Goal: Task Accomplishment & Management: Use online tool/utility

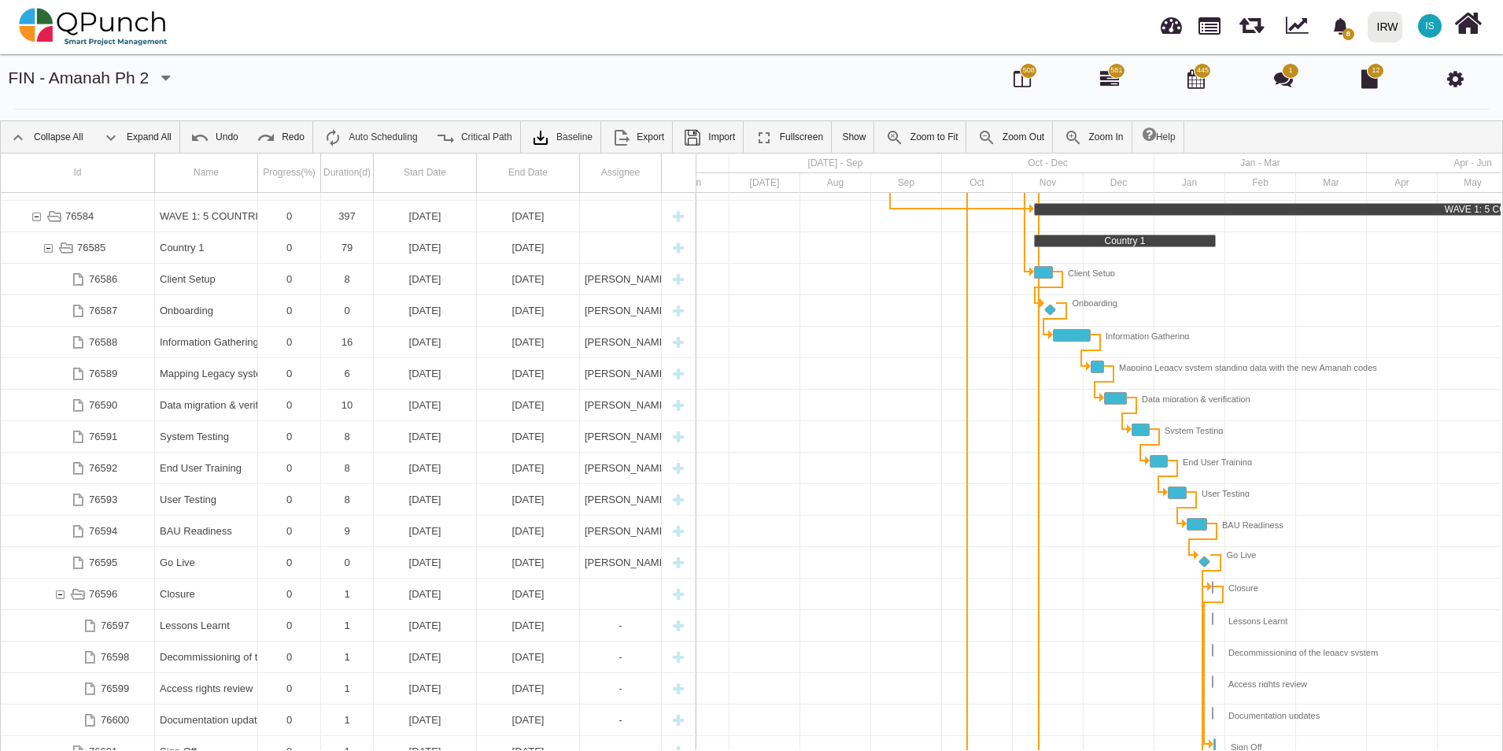
scroll to position [1275, 0]
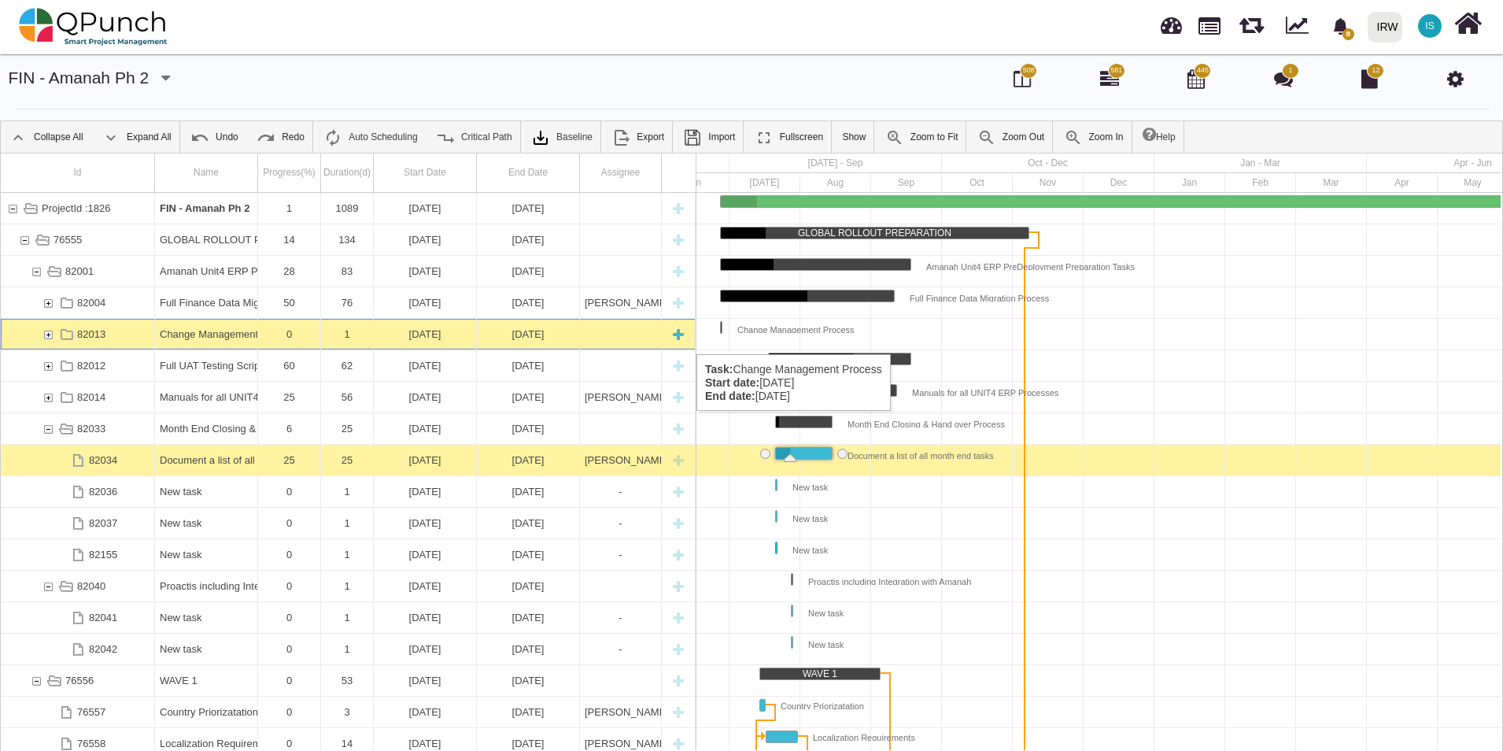
click at [51, 338] on div "82013" at bounding box center [48, 334] width 14 height 31
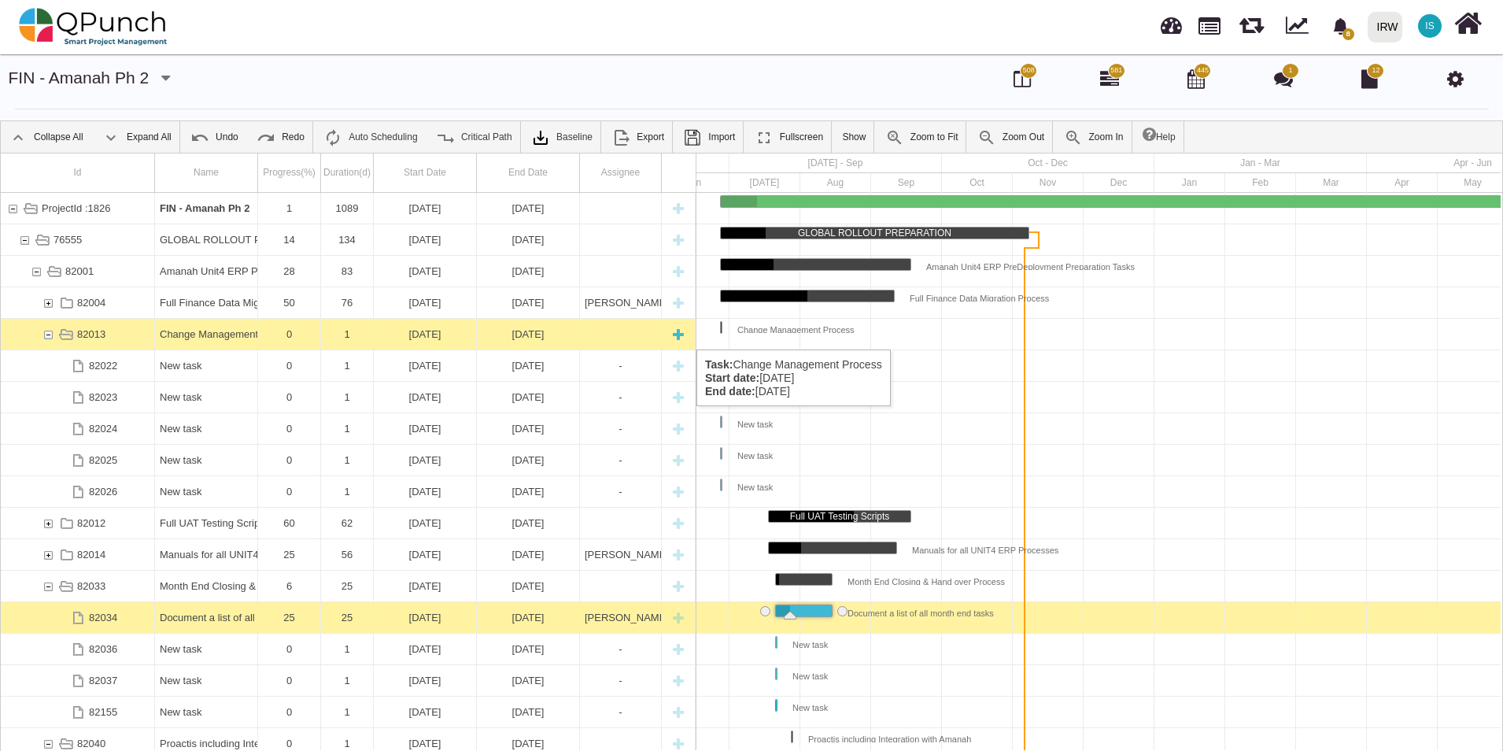
click at [222, 334] on div "Change Management Process" at bounding box center [206, 334] width 93 height 31
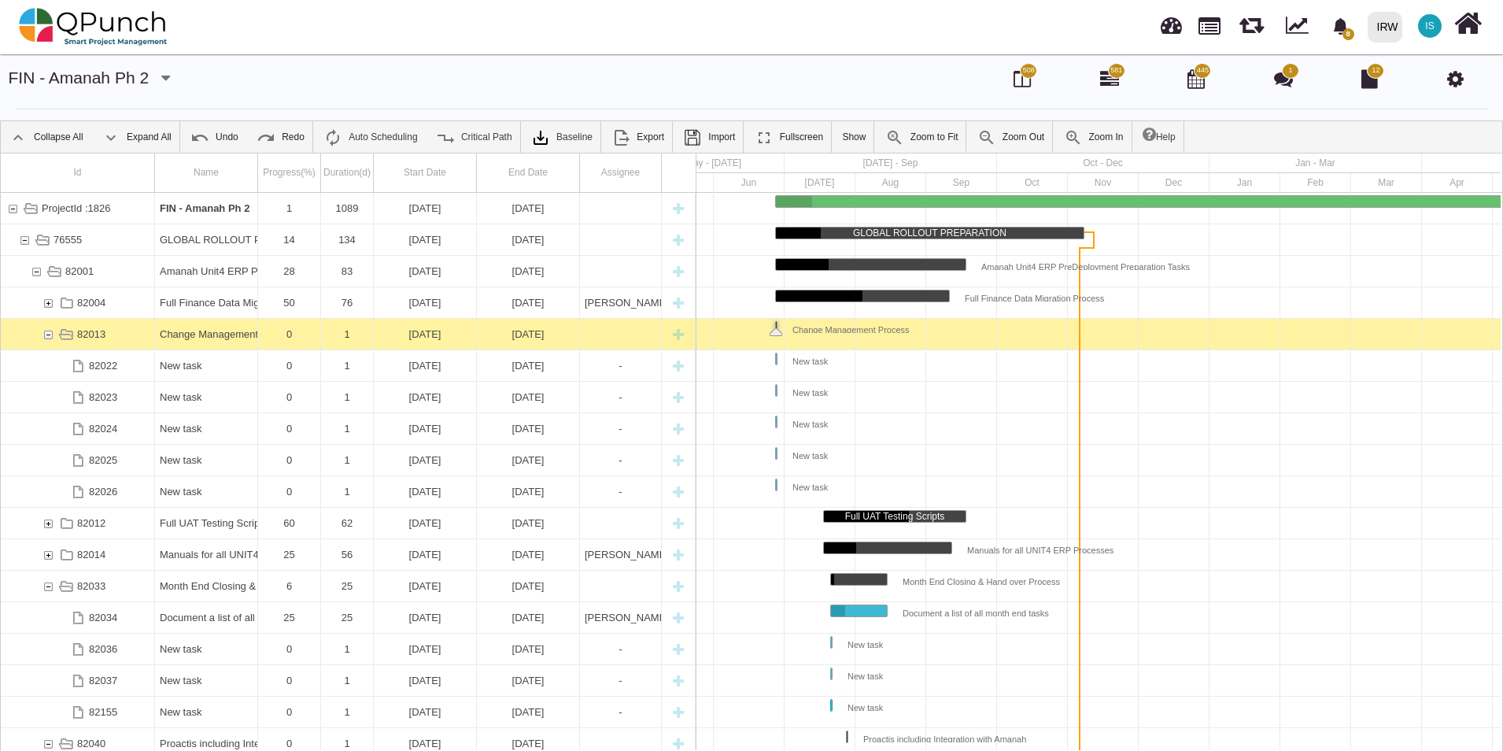
click at [222, 334] on div "Change Management Process" at bounding box center [206, 334] width 93 height 31
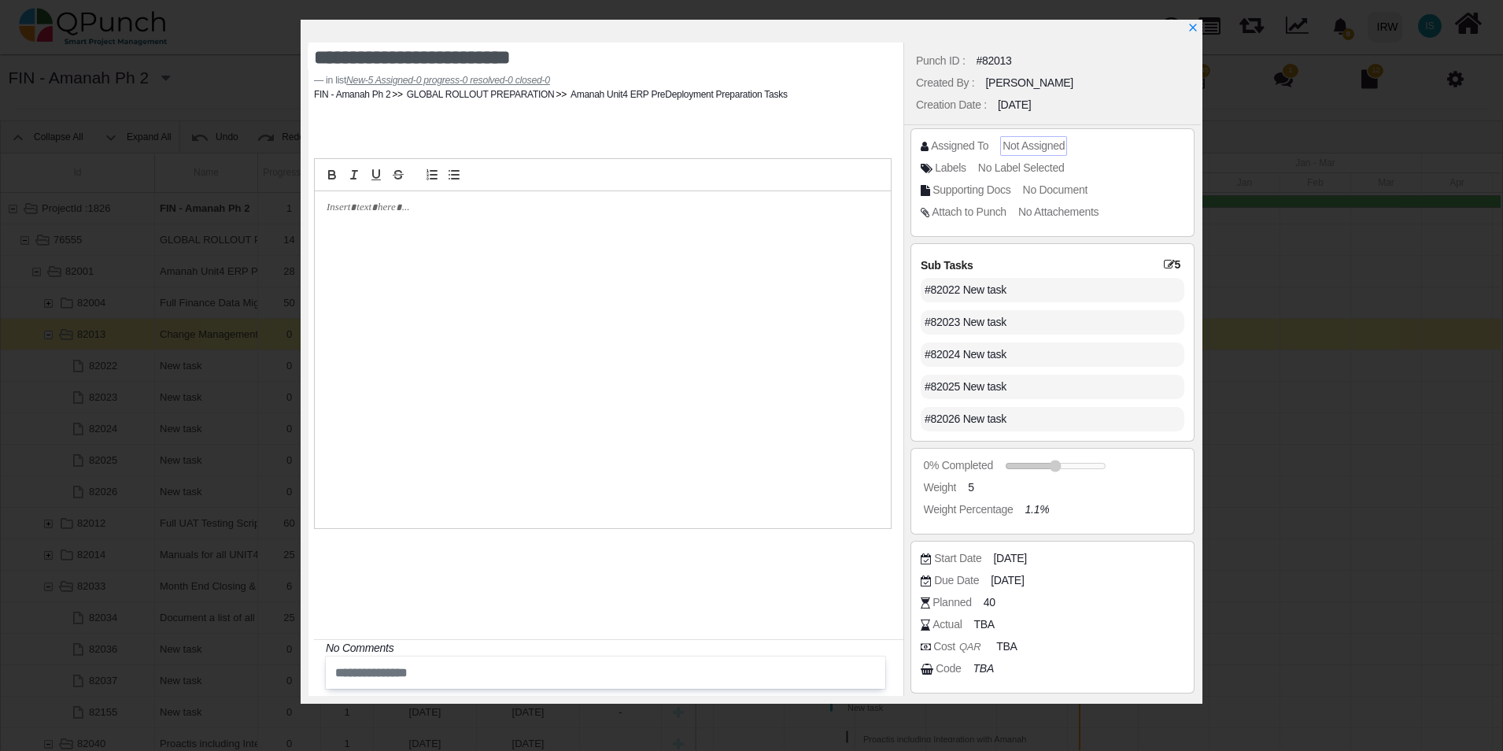
click at [1012, 146] on span "Not Assigned" at bounding box center [1034, 145] width 62 height 13
click at [1016, 146] on span "Not Assigned" at bounding box center [1034, 145] width 62 height 13
click at [1003, 146] on span "Not Assigned" at bounding box center [1034, 145] width 62 height 13
click at [1005, 145] on span "Not Assigned" at bounding box center [1034, 145] width 62 height 13
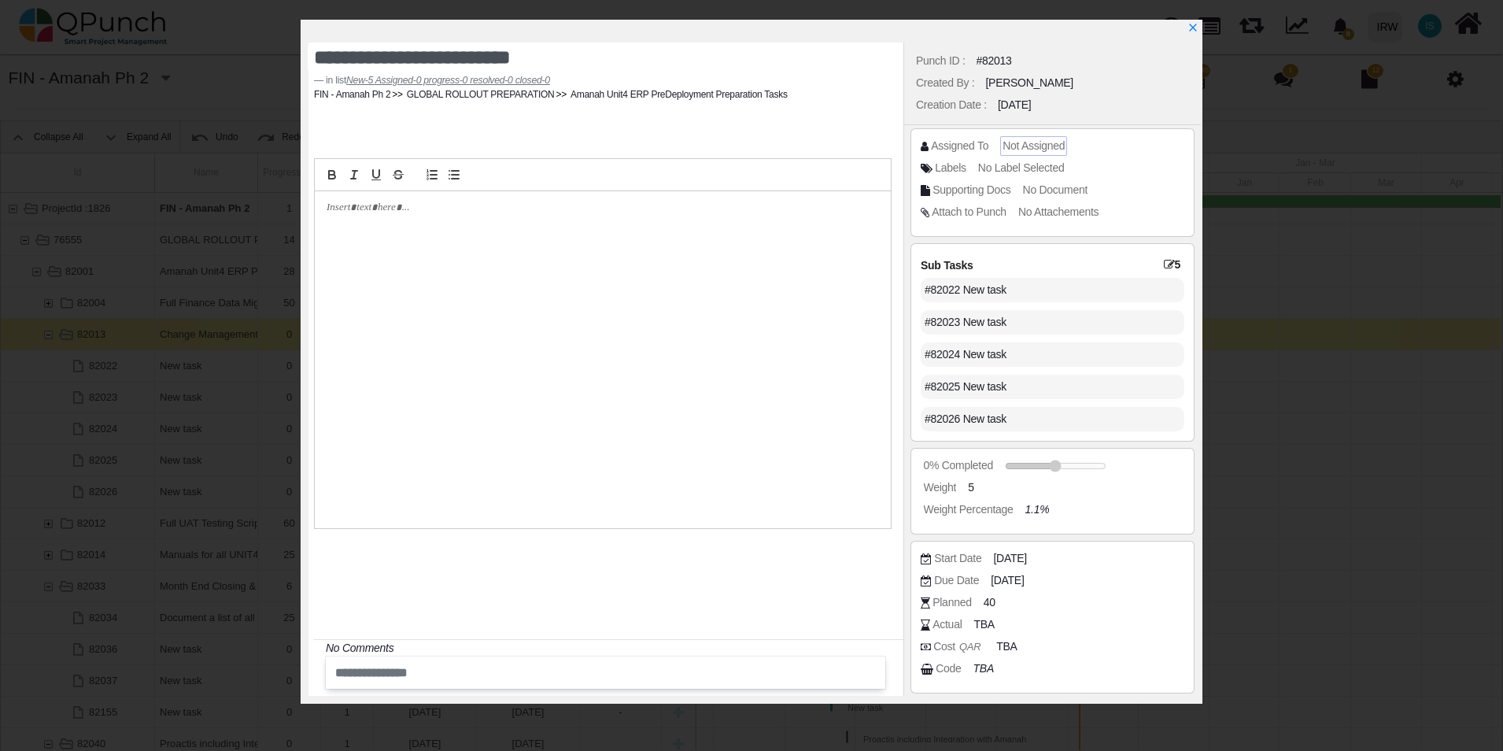
click at [1048, 146] on span "Not Assigned" at bounding box center [1034, 145] width 62 height 13
drag, startPoint x: 1058, startPoint y: 146, endPoint x: 971, endPoint y: 141, distance: 87.5
click at [971, 141] on div "Assigned To Not Assigned" at bounding box center [1057, 147] width 272 height 16
drag, startPoint x: 971, startPoint y: 141, endPoint x: 1056, endPoint y: 150, distance: 85.5
click at [1056, 150] on span "Not Assigned" at bounding box center [1034, 145] width 62 height 13
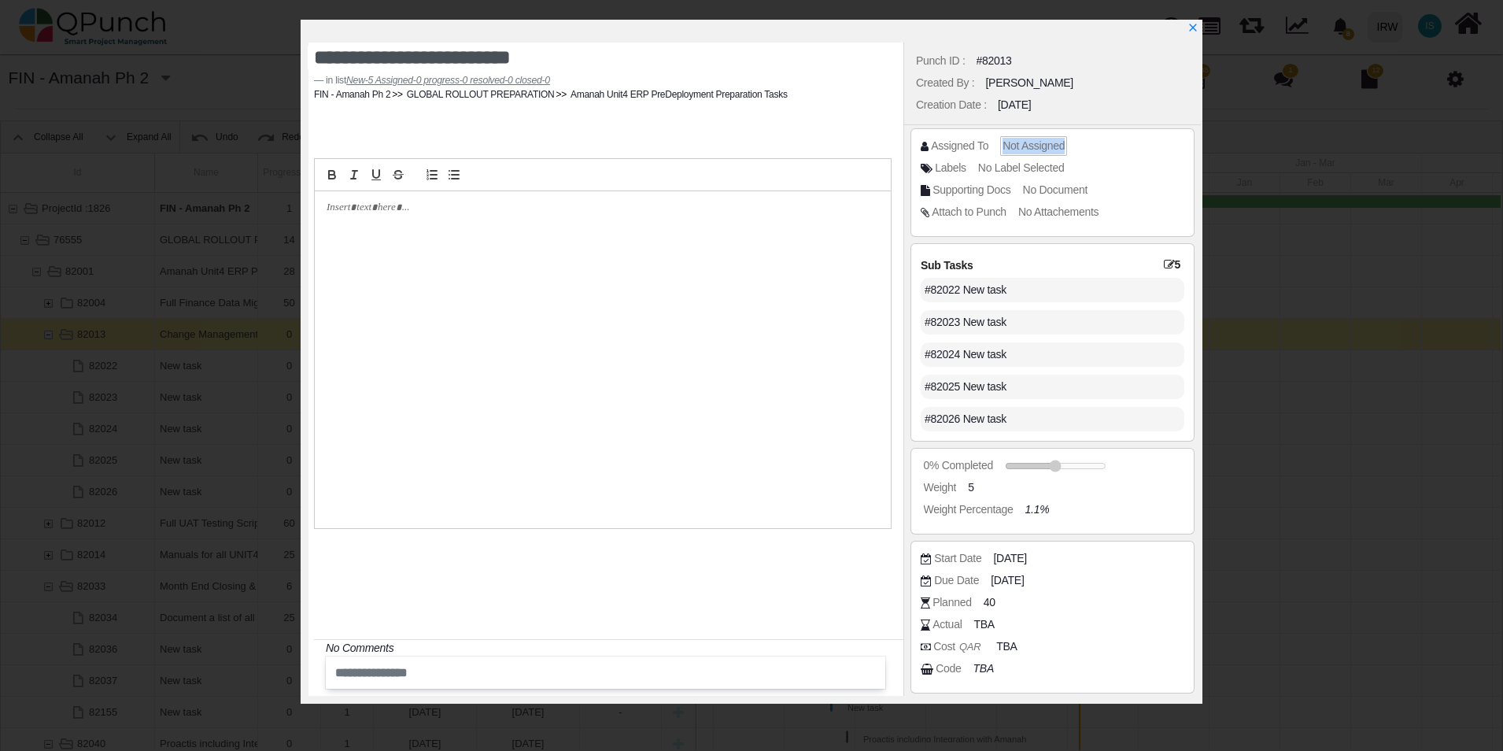
drag, startPoint x: 1066, startPoint y: 150, endPoint x: 1002, endPoint y: 143, distance: 64.1
click at [1002, 143] on div "Not Assigned" at bounding box center [1033, 146] width 67 height 20
click at [1191, 27] on icon "x" at bounding box center [1192, 28] width 13 height 13
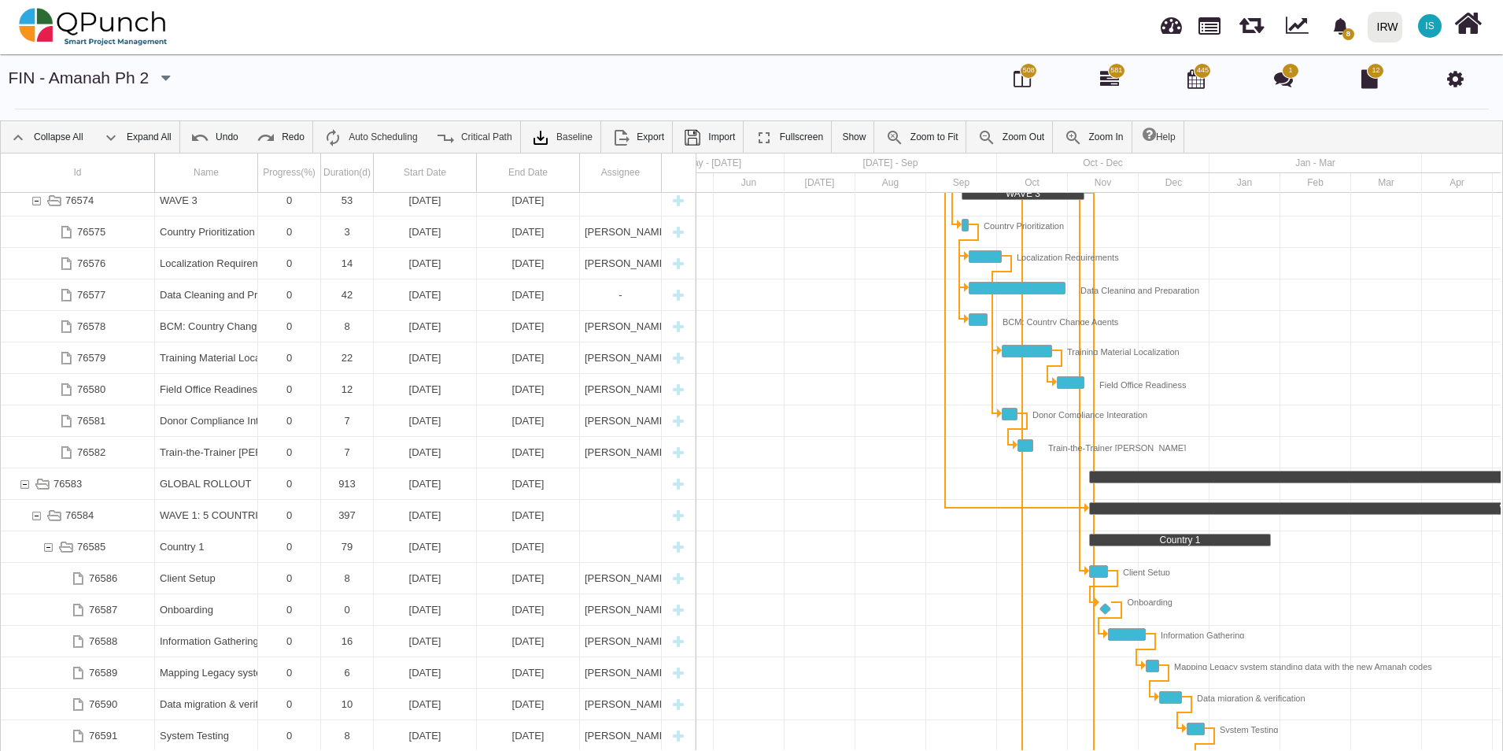
scroll to position [779, 0]
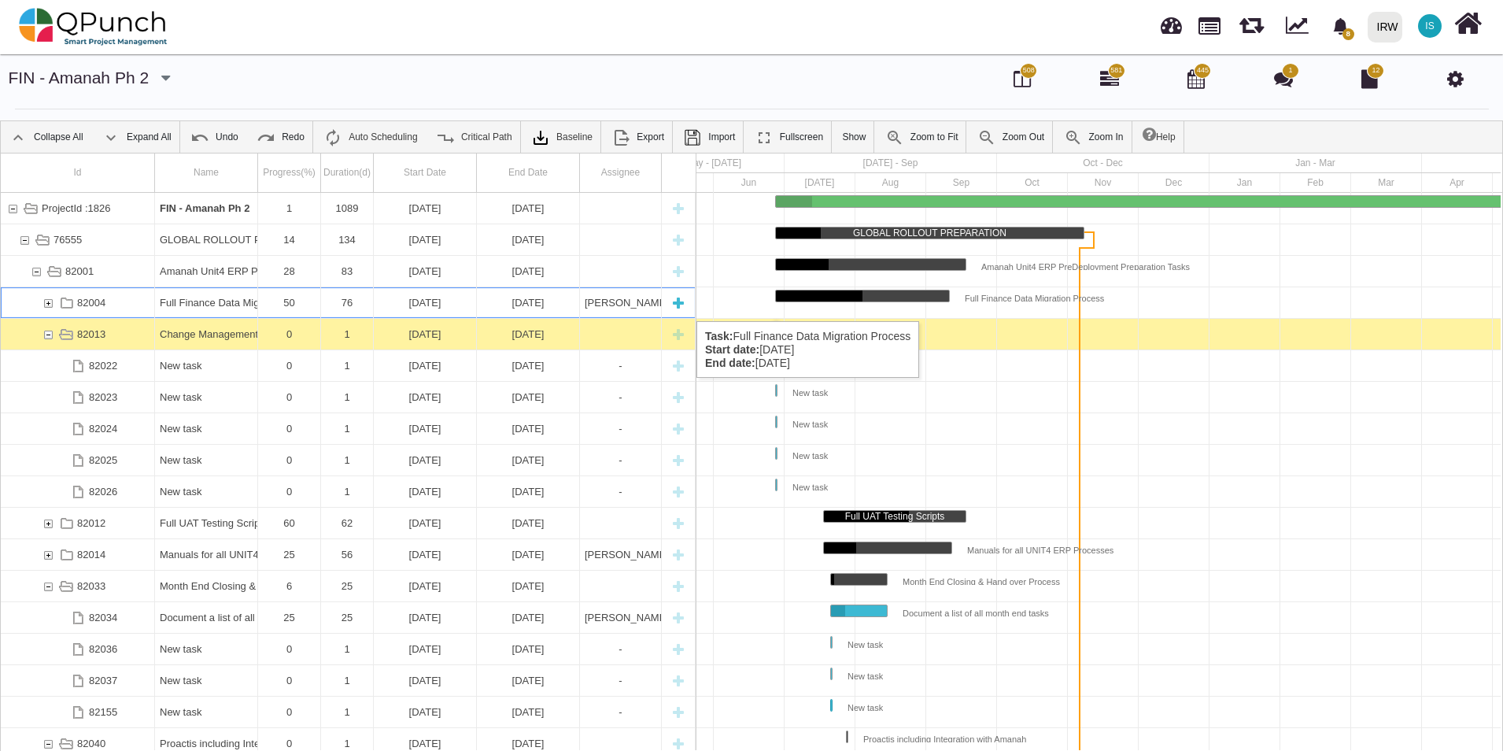
click at [50, 305] on div "82004" at bounding box center [48, 302] width 14 height 31
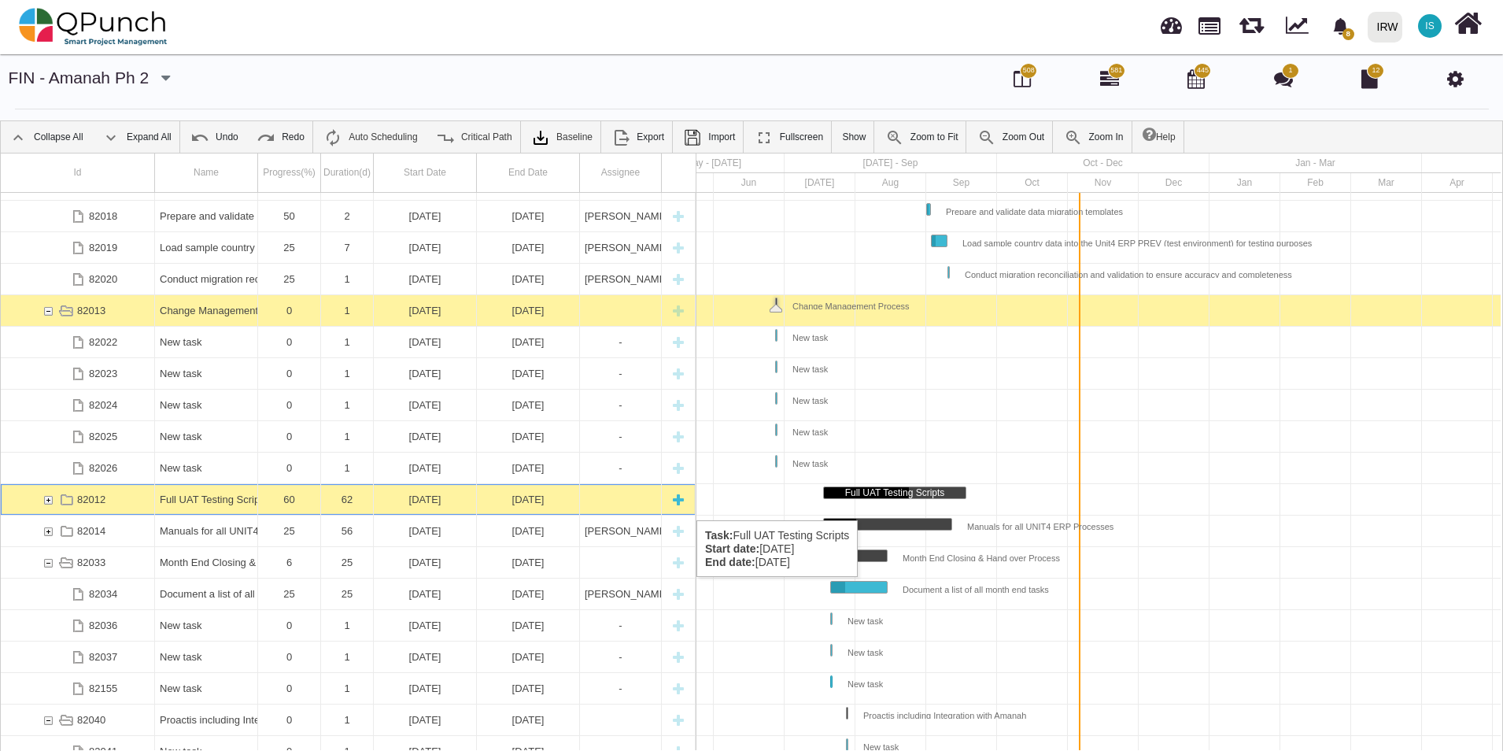
click at [52, 504] on div "82012" at bounding box center [48, 499] width 14 height 31
